Goal: Browse casually: Explore the website without a specific task or goal

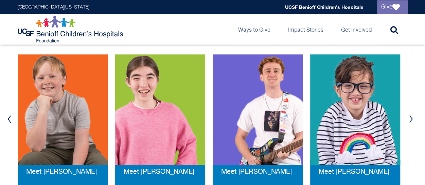
scroll to position [149, 0]
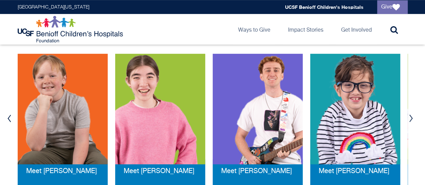
click at [410, 118] on button "Next" at bounding box center [411, 118] width 10 height 20
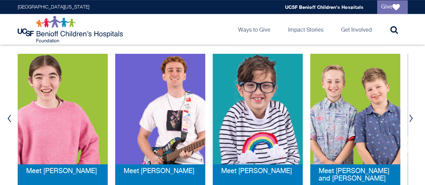
click at [410, 118] on button "Next" at bounding box center [411, 118] width 10 height 20
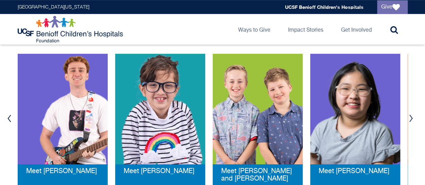
click at [410, 118] on button "Next" at bounding box center [411, 118] width 10 height 20
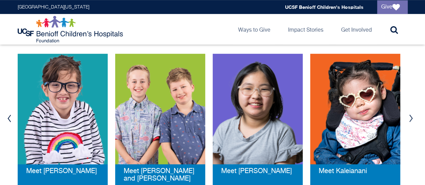
click at [410, 118] on button "Next" at bounding box center [411, 118] width 10 height 20
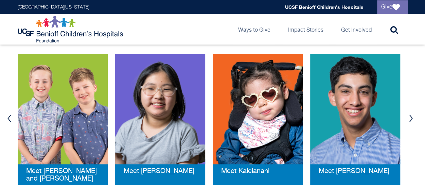
click at [410, 118] on button "Next" at bounding box center [411, 118] width 10 height 20
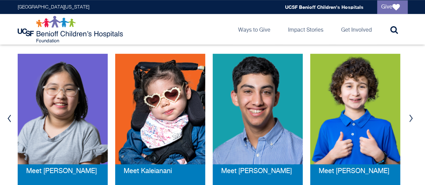
click at [410, 118] on button "Next" at bounding box center [411, 118] width 10 height 20
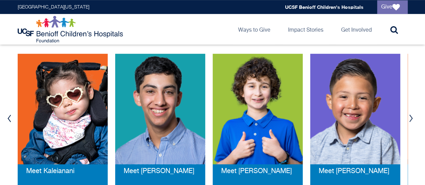
click at [410, 120] on button "Next" at bounding box center [411, 118] width 10 height 20
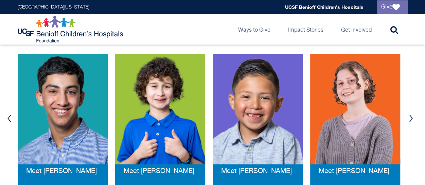
click at [410, 120] on button "Next" at bounding box center [411, 118] width 10 height 20
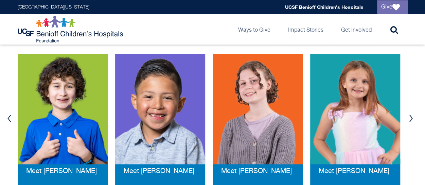
click at [410, 120] on button "Next" at bounding box center [411, 118] width 10 height 20
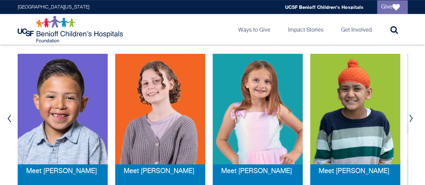
click at [410, 120] on button "Next" at bounding box center [411, 118] width 10 height 20
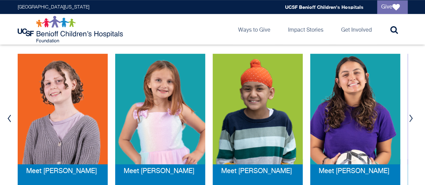
click at [410, 120] on button "Next" at bounding box center [411, 118] width 10 height 20
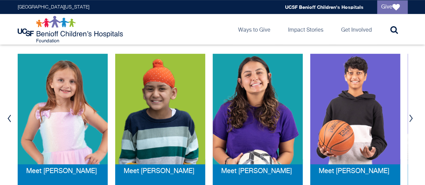
click at [410, 120] on button "Next" at bounding box center [411, 118] width 10 height 20
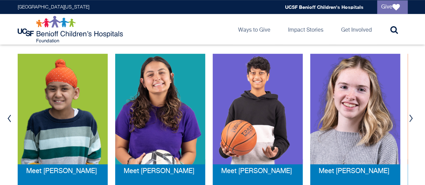
click at [412, 118] on button "Next" at bounding box center [411, 118] width 10 height 20
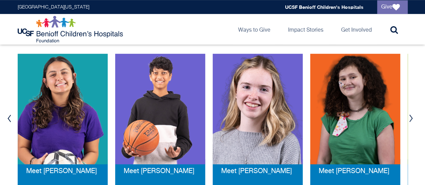
click at [412, 118] on button "Next" at bounding box center [411, 118] width 10 height 20
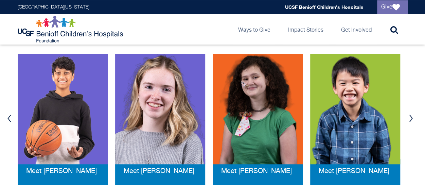
click at [412, 118] on button "Next" at bounding box center [411, 118] width 10 height 20
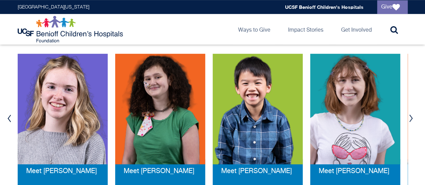
click at [412, 118] on button "Next" at bounding box center [411, 118] width 10 height 20
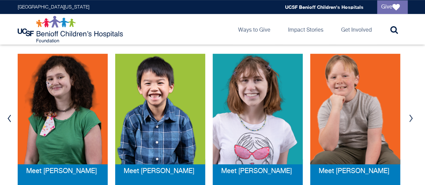
click at [412, 118] on button "Next" at bounding box center [411, 118] width 10 height 20
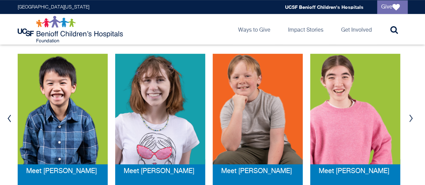
click at [412, 118] on button "Next" at bounding box center [411, 118] width 10 height 20
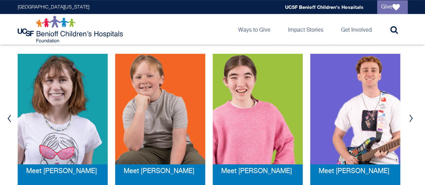
click at [412, 118] on button "Next" at bounding box center [411, 118] width 10 height 20
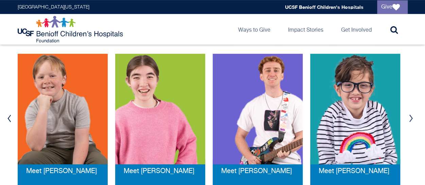
click at [412, 118] on button "Next" at bounding box center [411, 118] width 10 height 20
